Goal: Task Accomplishment & Management: Complete application form

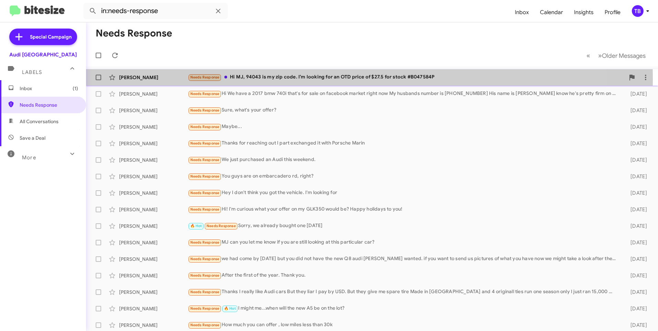
click at [280, 79] on div "Needs Response Hi MJ, 94043 is my zip code. I’m looking for an OTD price of $27…" at bounding box center [406, 77] width 437 height 8
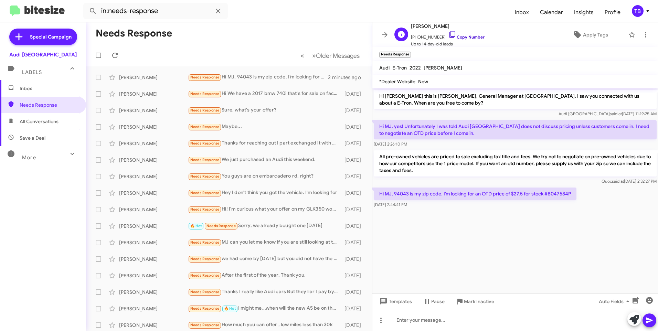
click at [449, 34] on icon at bounding box center [452, 34] width 6 height 7
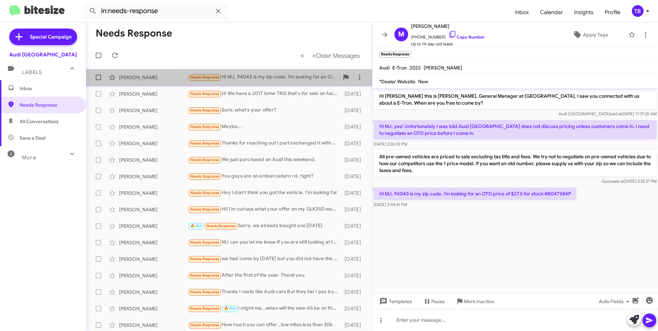
click at [243, 79] on div "Needs Response Hi MJ, 94043 is my zip code. I’m looking for an OTD price of $27…" at bounding box center [263, 77] width 151 height 8
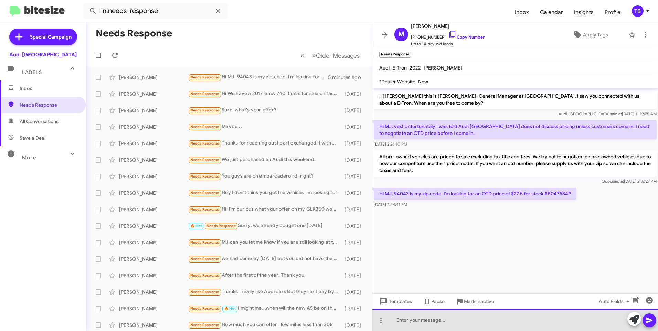
click at [433, 320] on div at bounding box center [515, 320] width 286 height 22
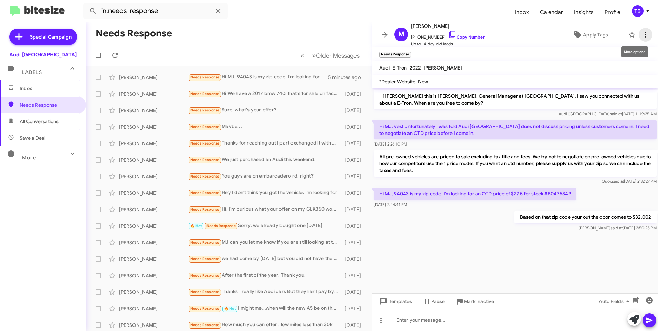
click at [641, 35] on icon at bounding box center [645, 35] width 8 height 8
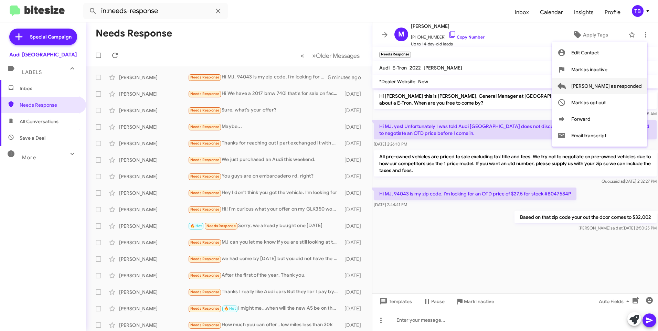
click at [628, 91] on span "[PERSON_NAME] as responded" at bounding box center [606, 86] width 71 height 17
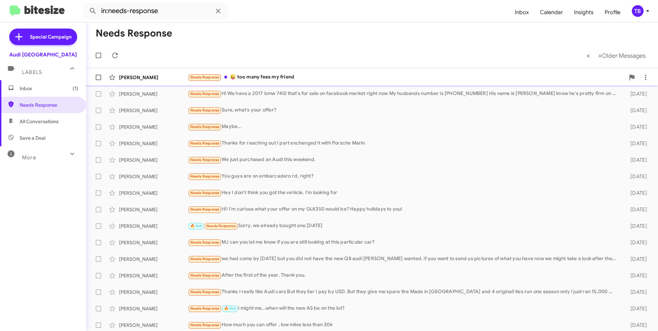
click at [323, 73] on div "[PERSON_NAME] Needs Response 😜 too many fees my friend a few seconds ago" at bounding box center [372, 78] width 561 height 14
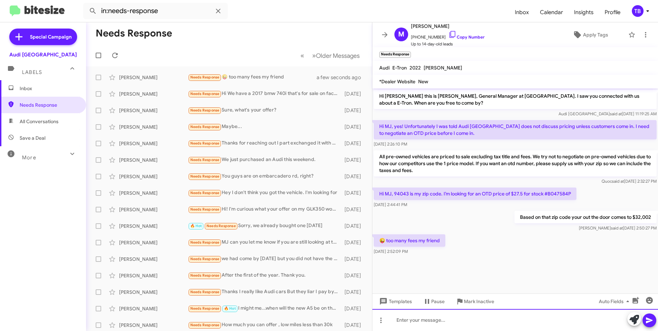
click at [480, 311] on div at bounding box center [515, 320] width 286 height 22
click at [540, 319] on div "I understand, We do have other cars that fit within your budget" at bounding box center [515, 320] width 286 height 22
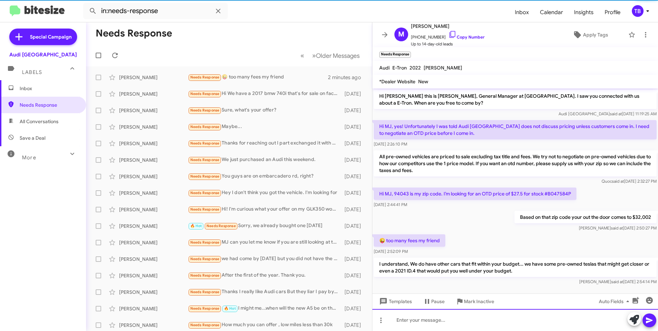
scroll to position [5, 0]
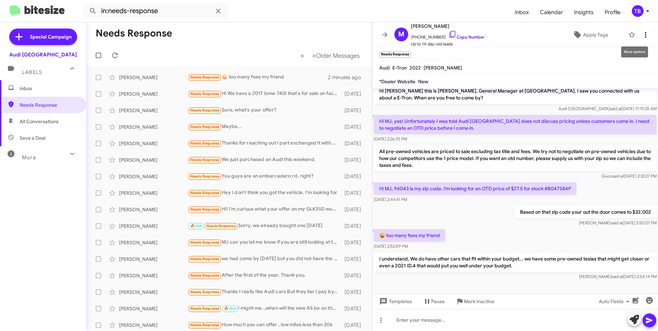
click at [643, 33] on icon at bounding box center [645, 35] width 8 height 8
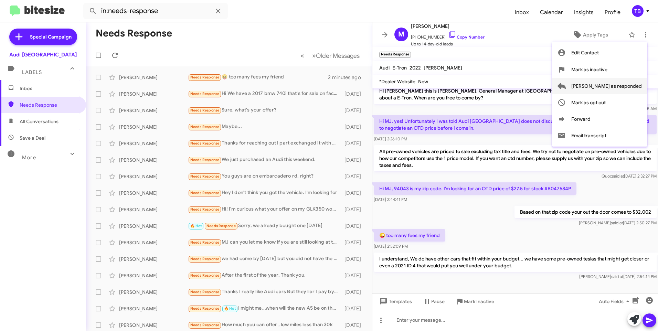
click at [626, 88] on span "[PERSON_NAME] as responded" at bounding box center [606, 86] width 71 height 17
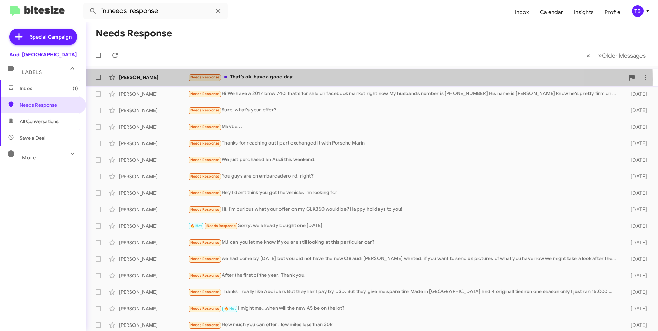
click at [312, 79] on div "Needs Response That’s ok, have a good day" at bounding box center [406, 77] width 437 height 8
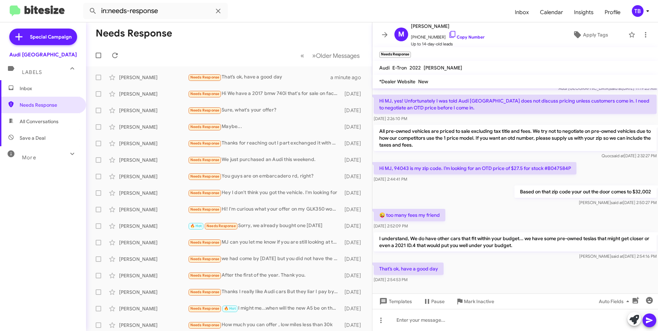
scroll to position [30, 0]
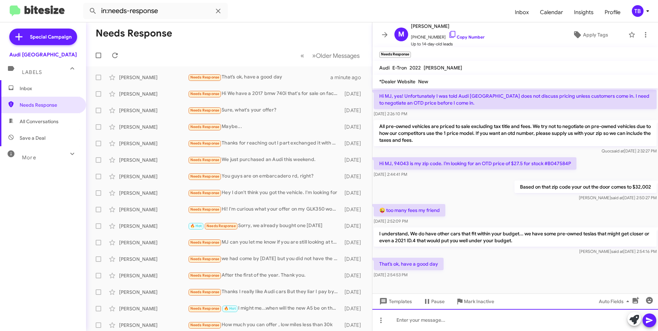
click at [436, 326] on div at bounding box center [515, 320] width 286 height 22
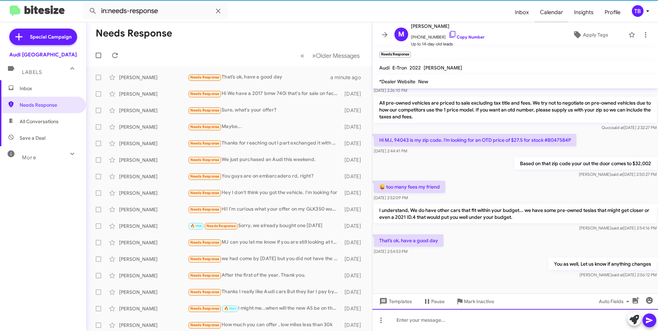
scroll to position [55, 0]
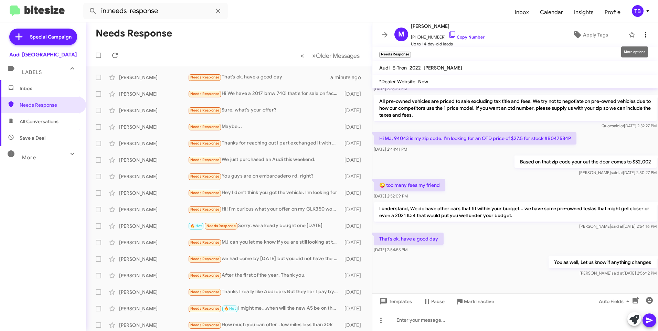
click at [639, 39] on button at bounding box center [646, 35] width 14 height 14
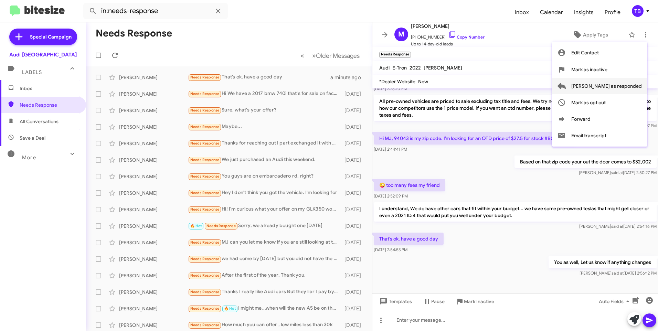
click at [619, 82] on span "[PERSON_NAME] as responded" at bounding box center [606, 86] width 71 height 17
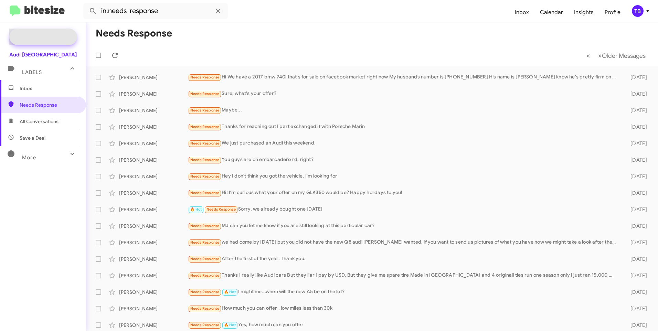
click at [41, 35] on span "Special Campaign" at bounding box center [51, 36] width 42 height 7
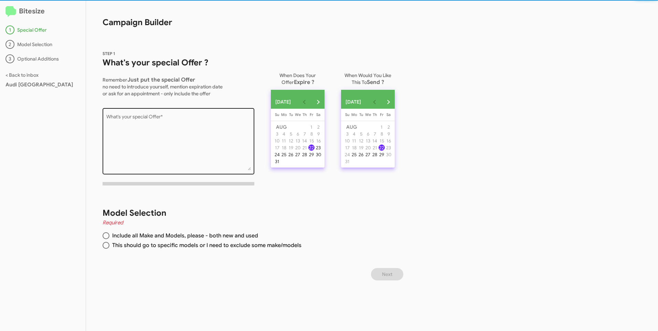
click at [149, 128] on textarea "What's your special Offer *" at bounding box center [178, 143] width 144 height 56
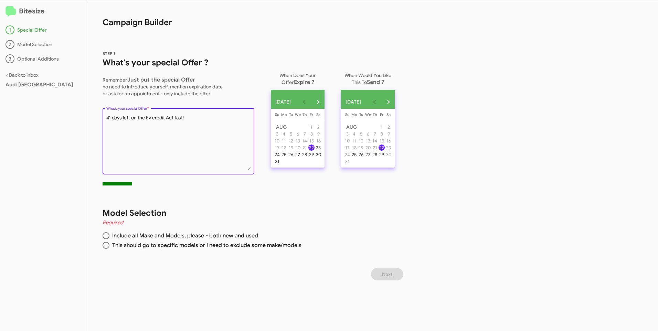
click at [111, 117] on textarea "What's your special Offer *" at bounding box center [178, 143] width 144 height 56
click at [135, 118] on textarea "What's your special Offer *" at bounding box center [178, 143] width 144 height 56
click at [198, 118] on textarea "What's your special Offer *" at bounding box center [178, 143] width 144 height 56
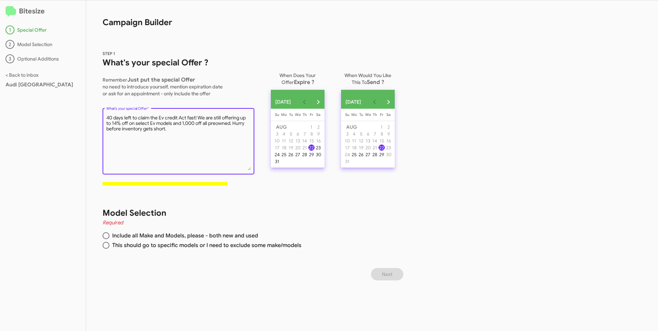
click at [244, 124] on textarea "What's your special Offer *" at bounding box center [178, 143] width 144 height 56
click at [280, 164] on div "31" at bounding box center [277, 161] width 6 height 6
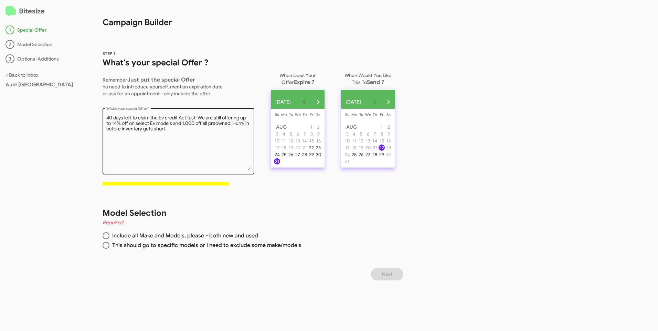
click at [162, 117] on textarea "What's your special Offer *" at bounding box center [178, 143] width 144 height 56
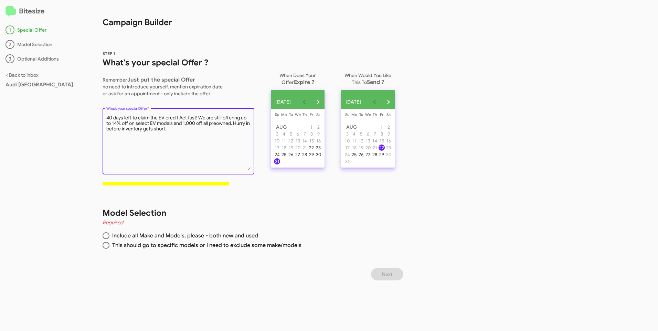
click at [216, 123] on textarea "What's your special Offer *" at bounding box center [178, 143] width 144 height 56
click at [183, 122] on textarea "What's your special Offer *" at bounding box center [178, 143] width 144 height 56
drag, startPoint x: 171, startPoint y: 129, endPoint x: 148, endPoint y: 130, distance: 22.7
click at [148, 130] on textarea "What's your special Offer *" at bounding box center [178, 143] width 144 height 56
type textarea "40 days left to claim the EV credit Act fast! We are still offering up to 14% o…"
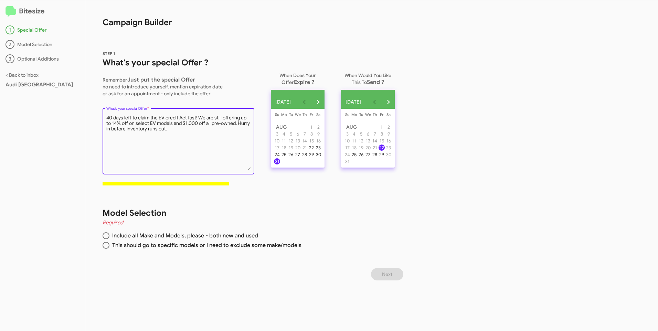
click at [106, 236] on span at bounding box center [106, 236] width 0 height 0
click at [106, 235] on input "Include all Make and Models, please - both new and used" at bounding box center [106, 235] width 7 height 7
radio input "true"
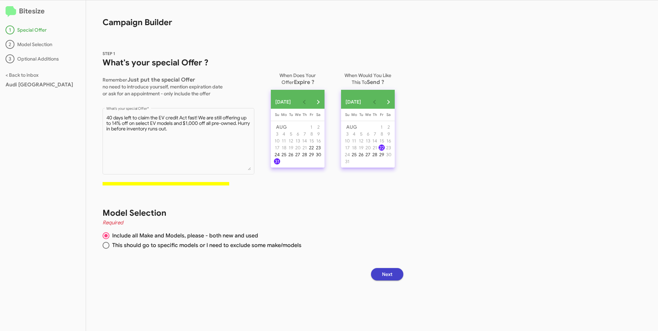
click at [392, 274] on span "Next" at bounding box center [387, 274] width 10 height 12
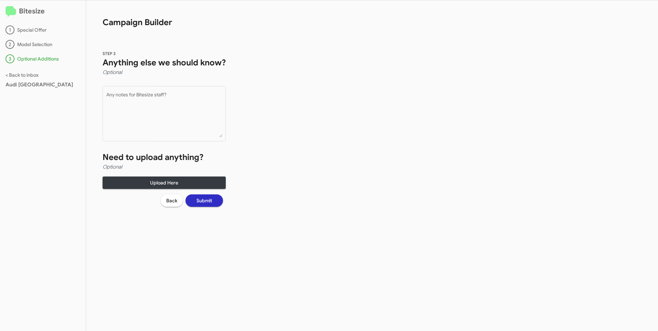
click at [215, 197] on button "Submit" at bounding box center [204, 200] width 38 height 12
